Goal: Transaction & Acquisition: Purchase product/service

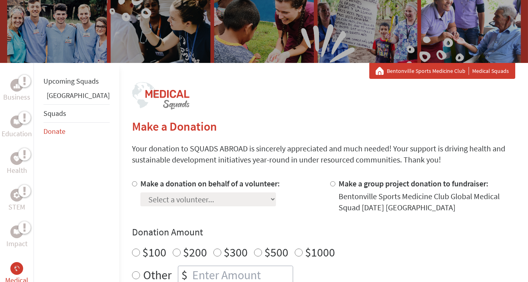
scroll to position [90, 0]
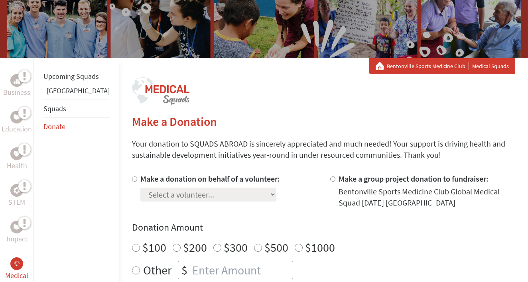
click at [173, 183] on label "Make a donation on behalf of a volunteer:" at bounding box center [209, 179] width 139 height 10
click at [137, 182] on input "Make a donation on behalf of a volunteer:" at bounding box center [134, 179] width 5 height 5
radio input "true"
select select "0DE5E520-8301-11F0-9E6E-42010A400005"
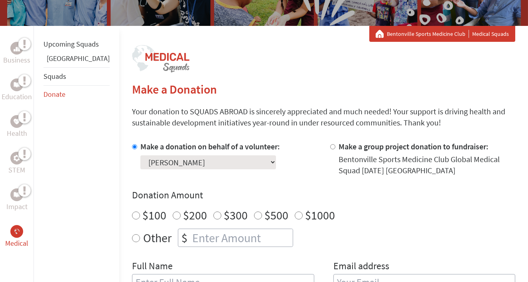
scroll to position [139, 0]
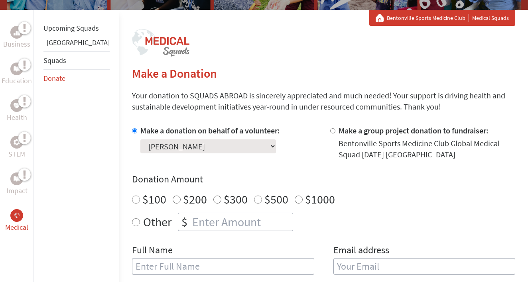
click at [254, 198] on input "$500" at bounding box center [258, 200] width 8 height 8
radio input "true"
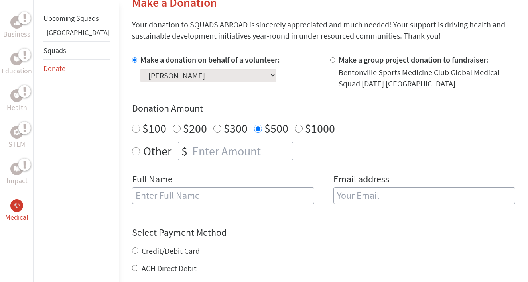
scroll to position [210, 0]
type input "[PERSON_NAME]"
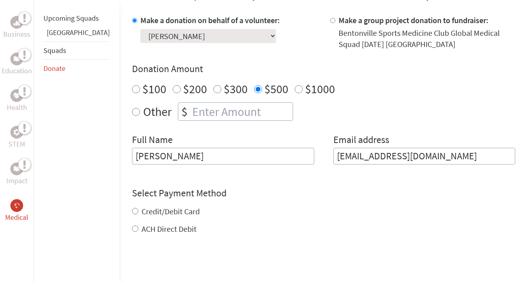
type input "[EMAIL_ADDRESS][DOMAIN_NAME]"
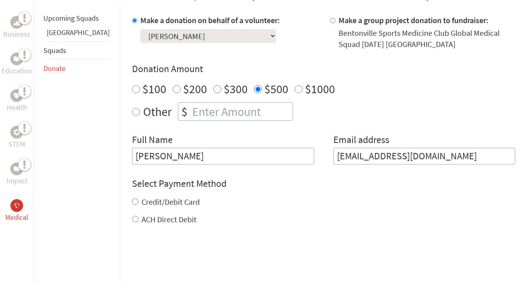
click at [149, 214] on div "Credit/Debit Card ACH Direct Debit" at bounding box center [323, 210] width 383 height 29
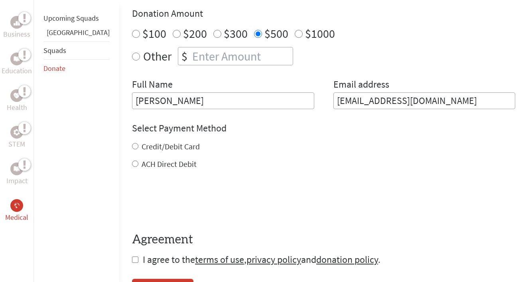
scroll to position [308, 0]
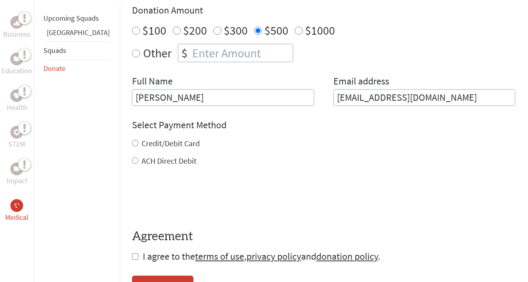
click at [141, 145] on label "Credit/Debit Card" at bounding box center [170, 143] width 58 height 10
click at [132, 145] on input "Credit/Debit Card" at bounding box center [135, 143] width 6 height 6
radio input "true"
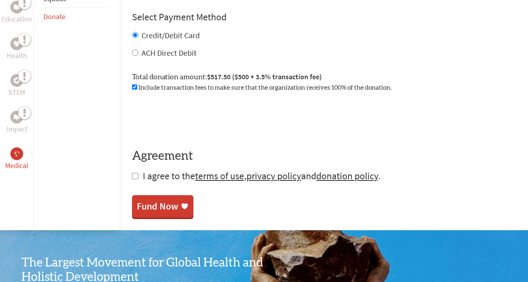
scroll to position [419, 0]
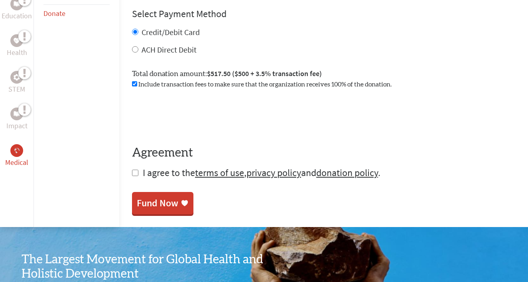
click at [132, 176] on input "checkbox" at bounding box center [135, 173] width 6 height 6
checkbox input "true"
click at [137, 210] on div "Fund Now" at bounding box center [157, 204] width 41 height 13
